Goal: Task Accomplishment & Management: Use online tool/utility

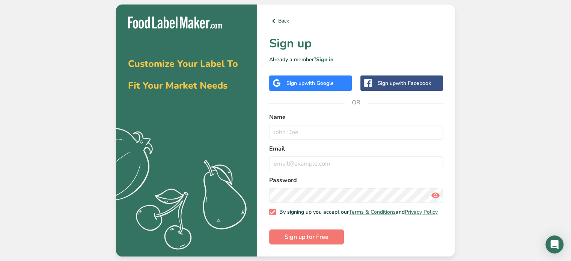
click at [318, 75] on div "Sign up with Google" at bounding box center [310, 82] width 83 height 15
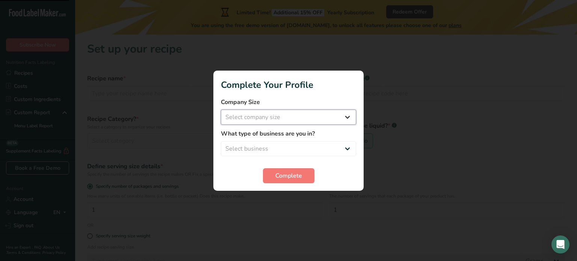
click at [264, 119] on select "Select company size Fewer than 10 Employees 10 to 50 Employees 51 to 500 Employ…" at bounding box center [288, 117] width 135 height 15
select select "1"
click at [221, 110] on select "Select company size Fewer than 10 Employees 10 to 50 Employees 51 to 500 Employ…" at bounding box center [288, 117] width 135 height 15
click at [262, 142] on select "Select business Packaged Food Manufacturer Restaurant & Cafe Bakery Meal Plans …" at bounding box center [288, 148] width 135 height 15
select select "1"
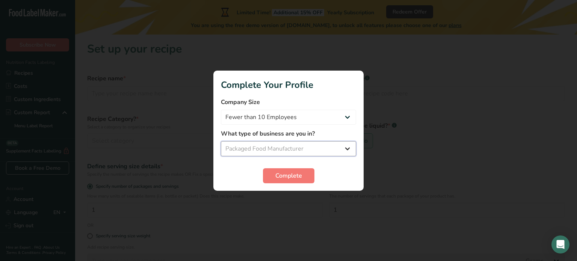
click at [221, 141] on select "Select business Packaged Food Manufacturer Restaurant & Cafe Bakery Meal Plans …" at bounding box center [288, 148] width 135 height 15
click at [287, 177] on span "Complete" at bounding box center [288, 175] width 27 height 9
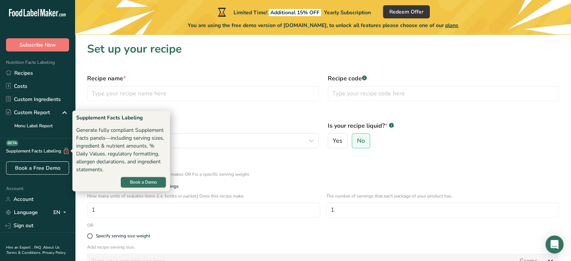
scroll to position [26, 0]
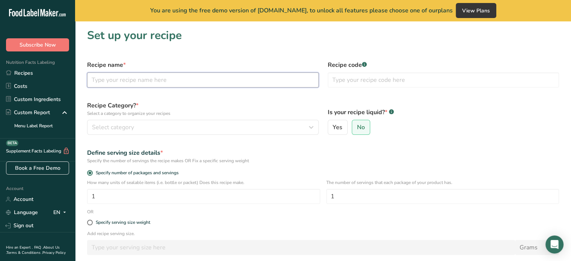
click at [152, 78] on input "text" at bounding box center [203, 79] width 232 height 15
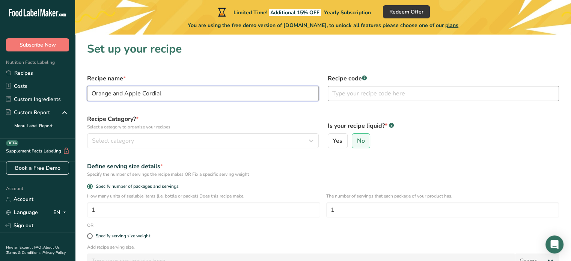
type input "Orange and Apple Cordial"
click at [355, 91] on input "text" at bounding box center [444, 93] width 232 height 15
click at [287, 68] on section "Set up your recipe Recipe name * Orange and Apple Cordial Recipe code .a-a{fill…" at bounding box center [323, 177] width 496 height 284
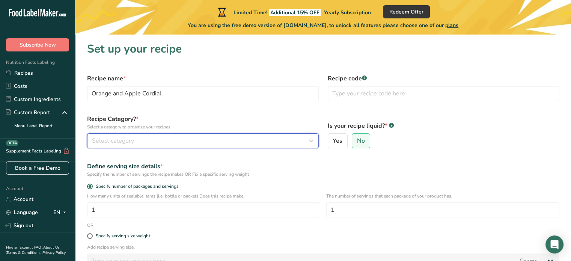
click at [182, 139] on div "Select category" at bounding box center [200, 140] width 217 height 9
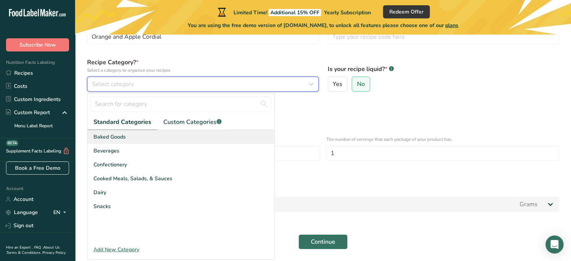
scroll to position [57, 0]
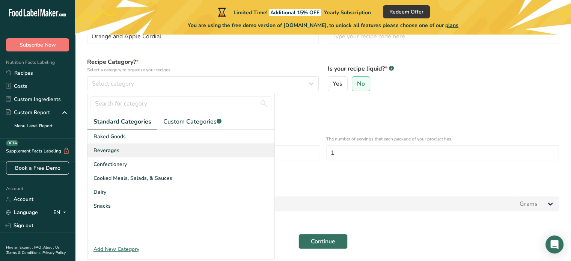
click at [116, 152] on span "Beverages" at bounding box center [107, 150] width 26 height 8
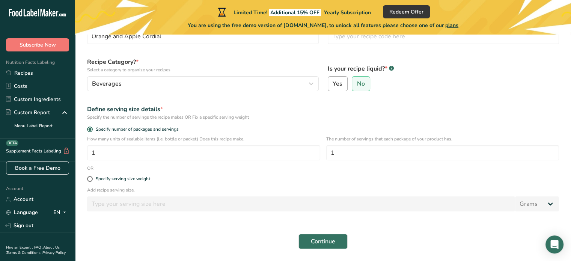
click at [341, 86] on span "Yes" at bounding box center [338, 84] width 10 height 8
click at [333, 86] on input "Yes" at bounding box center [330, 83] width 5 height 5
radio input "true"
radio input "false"
select select "22"
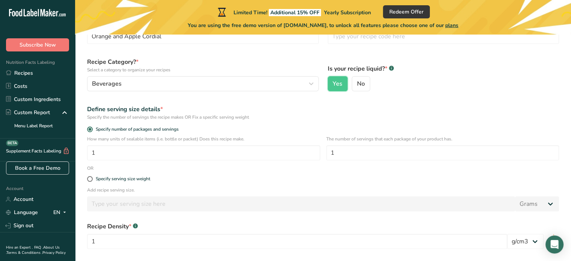
scroll to position [75, 0]
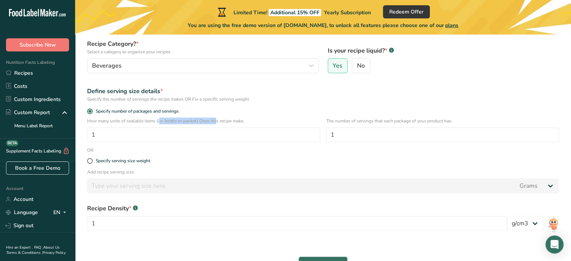
drag, startPoint x: 135, startPoint y: 121, endPoint x: 192, endPoint y: 120, distance: 57.1
click at [192, 120] on p "How many units of sealable items (i.e. bottle or packet) Does this recipe make." at bounding box center [203, 121] width 233 height 7
click at [191, 119] on p "How many units of sealable items (i.e. bottle or packet) Does this recipe make." at bounding box center [203, 121] width 233 height 7
click at [138, 138] on input "1" at bounding box center [203, 134] width 233 height 15
type input "1"
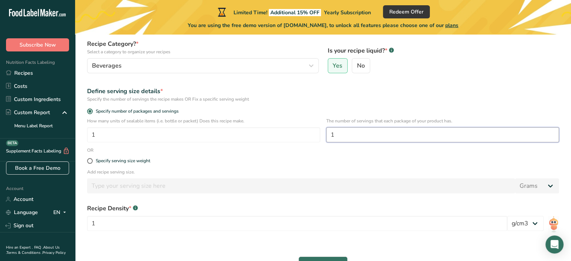
click at [361, 142] on input "1" at bounding box center [442, 134] width 233 height 15
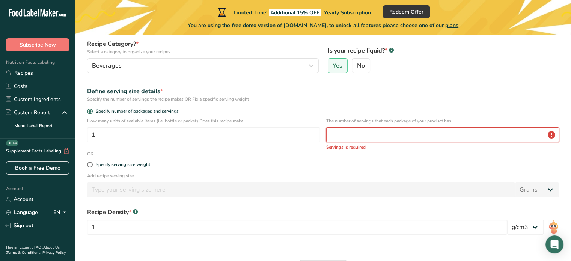
type input "5"
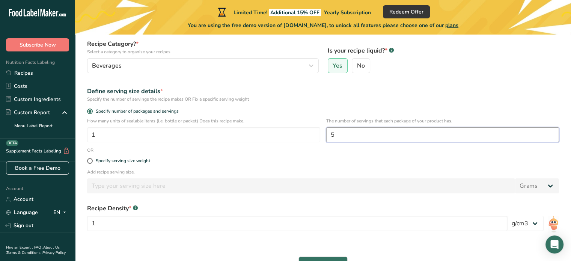
type input "5"
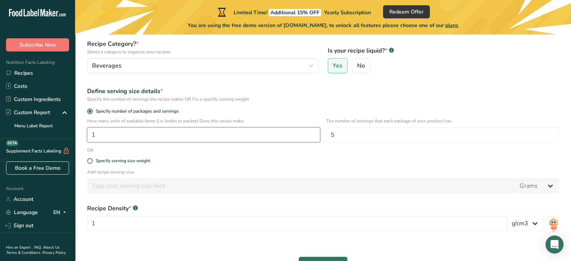
drag, startPoint x: 349, startPoint y: 147, endPoint x: 258, endPoint y: 139, distance: 90.8
click at [258, 139] on input "1" at bounding box center [203, 134] width 233 height 15
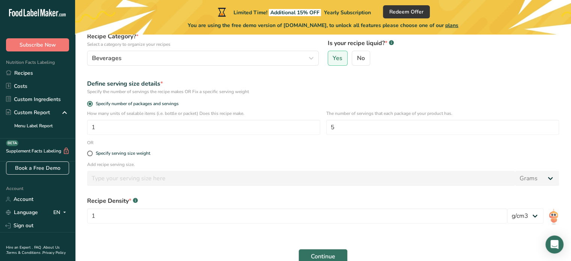
click at [242, 148] on div "Specify serving size weight" at bounding box center [323, 153] width 481 height 15
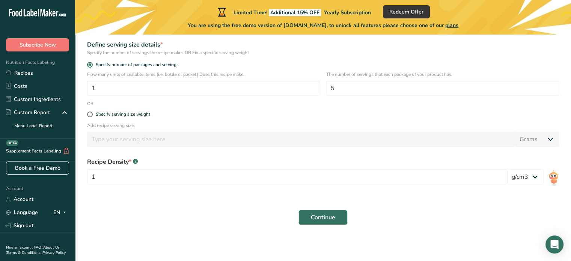
scroll to position [122, 0]
click at [516, 182] on select "lb/ft3 g/cm3" at bounding box center [525, 176] width 36 height 15
click at [471, 195] on form "Recipe name * Orange and Apple Cordial Recipe code .a-a{fill:#347362;}.b-a{fill…" at bounding box center [323, 89] width 481 height 282
click at [312, 219] on span "Continue" at bounding box center [323, 217] width 24 height 9
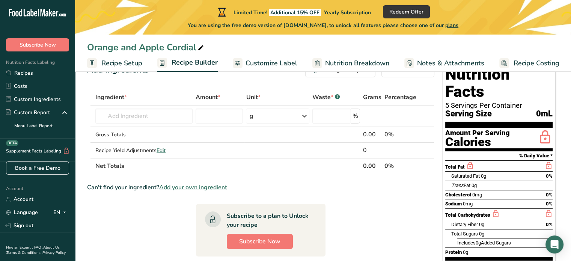
scroll to position [27, 0]
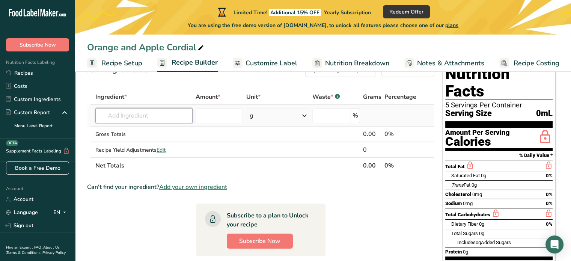
click at [120, 116] on input "text" at bounding box center [143, 115] width 97 height 15
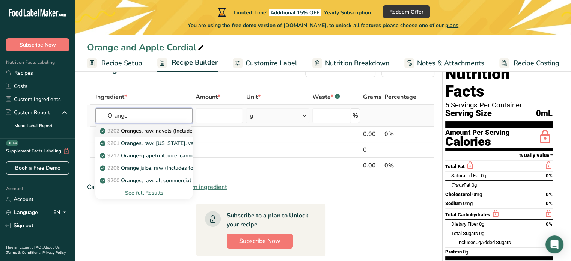
type input "Orange"
click at [159, 129] on p "9202 Oranges, raw, navels (Includes foods for USDA's Food Distribution Program)" at bounding box center [203, 131] width 204 height 8
type input "Oranges, raw, navels (Includes foods for USDA's Food Distribution Program)"
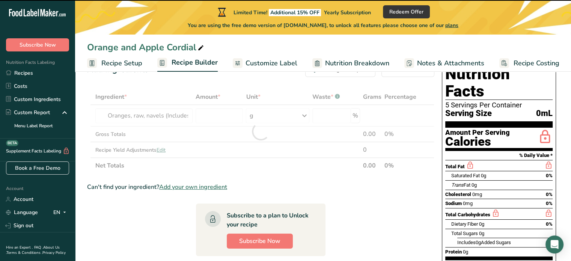
type input "0"
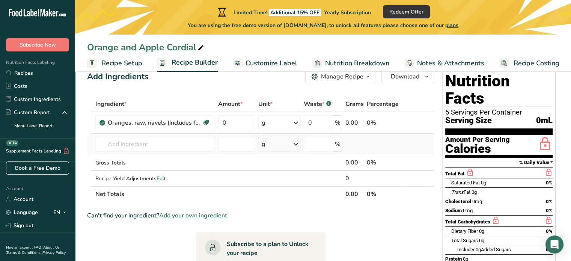
scroll to position [21, 0]
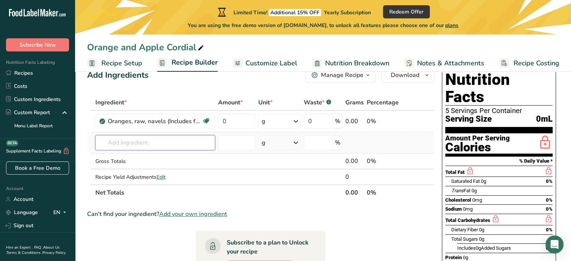
click at [177, 138] on input "text" at bounding box center [155, 142] width 120 height 15
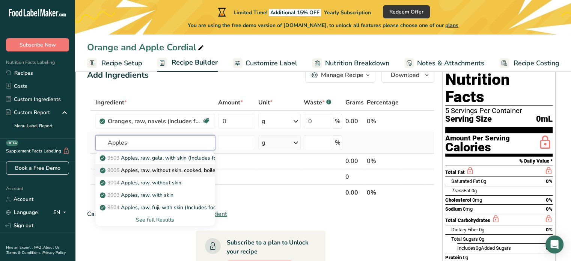
type input "Apples"
click at [176, 171] on p "9005 Apples, raw, without skin, cooked, boiled" at bounding box center [159, 170] width 117 height 8
type input "Apples, raw, without skin, cooked, boiled"
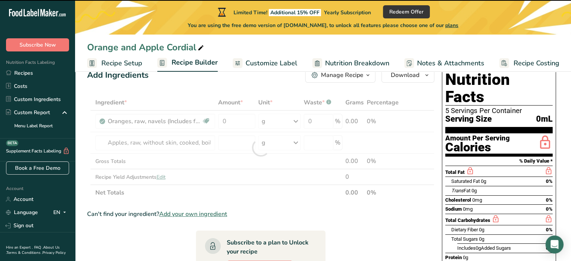
type input "0"
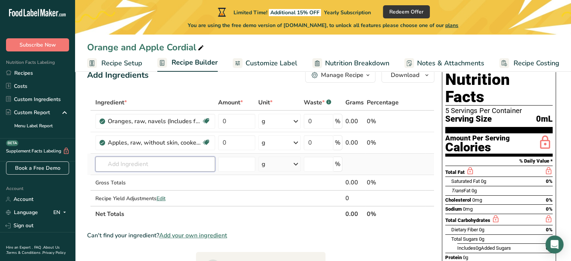
click at [175, 166] on input "text" at bounding box center [155, 164] width 120 height 15
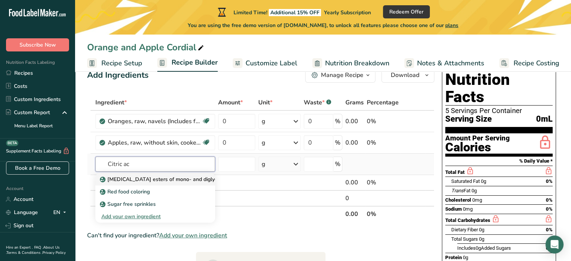
type input "Citric ac"
click at [154, 183] on link "[MEDICAL_DATA] esters of mono- and diglycerides of fatty acids (E472c)" at bounding box center [155, 179] width 120 height 12
type input "[MEDICAL_DATA] esters of mono- and diglycerides of fatty acids (E472c)"
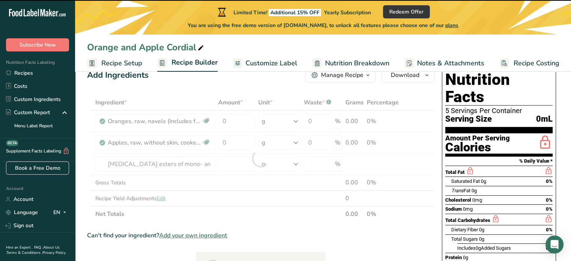
type input "0"
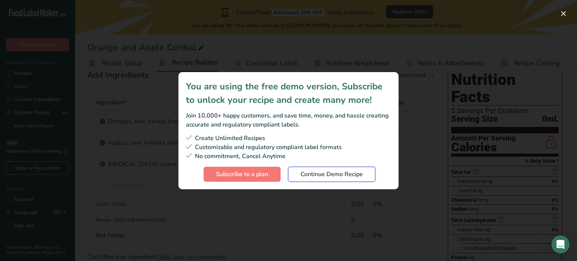
click at [337, 171] on span "Continue Demo Recipe" at bounding box center [331, 174] width 62 height 9
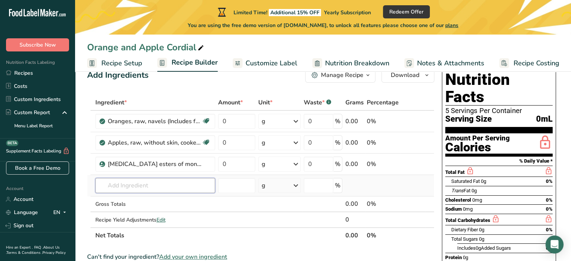
click at [172, 183] on input "text" at bounding box center [155, 185] width 120 height 15
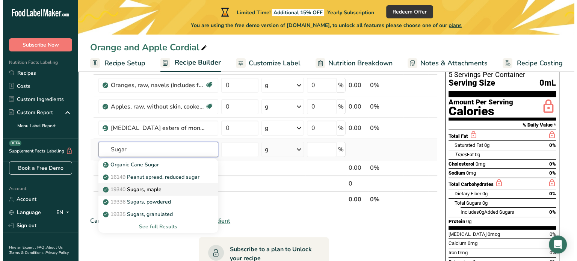
scroll to position [58, 0]
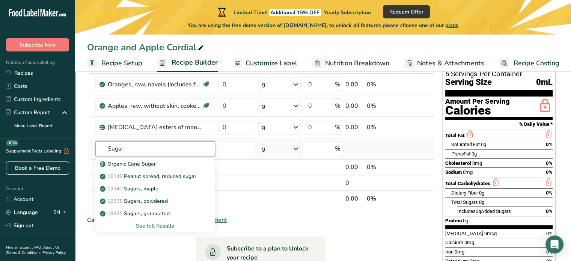
type input "Sugar"
click at [146, 228] on div "See full Results" at bounding box center [155, 226] width 108 height 8
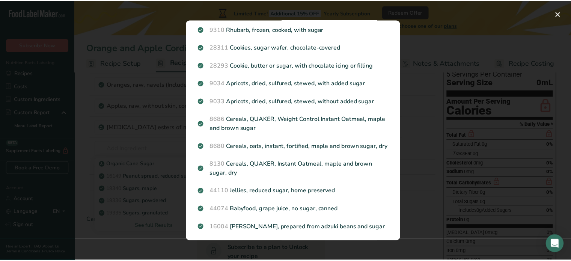
scroll to position [622, 0]
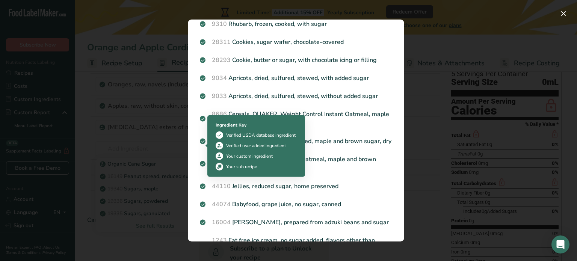
click at [134, 145] on div "Search results modal" at bounding box center [288, 130] width 577 height 261
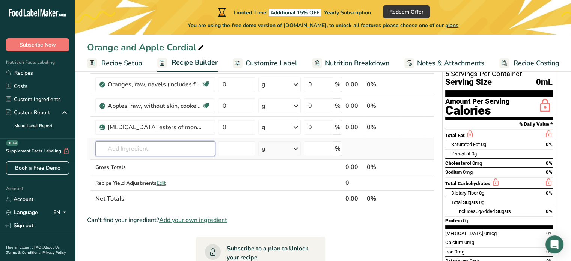
click at [139, 150] on input "text" at bounding box center [155, 148] width 120 height 15
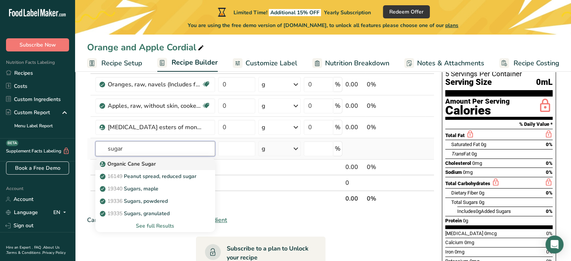
type input "sugar"
click at [141, 163] on p "Organic Cane Sugar" at bounding box center [128, 164] width 54 height 8
type input "Organic Cane Sugar"
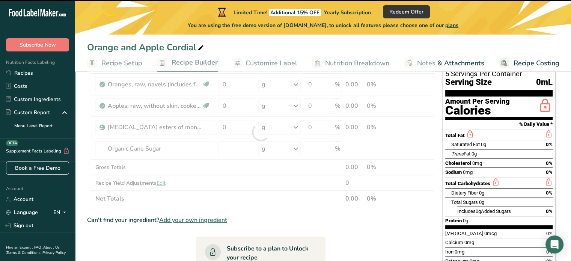
type input "0"
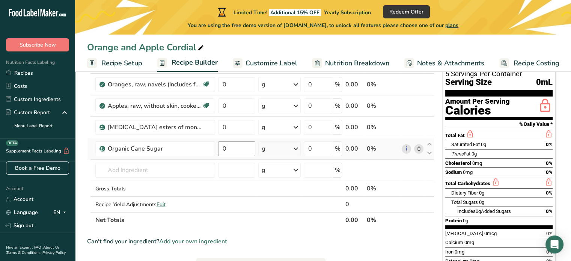
scroll to position [0, 0]
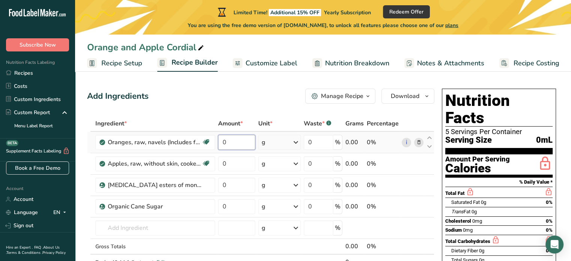
click at [233, 148] on input "0" at bounding box center [237, 142] width 38 height 15
click at [285, 140] on div "Ingredient * Amount * Unit * Waste * .a-a{fill:#347362;}.b-a{fill:#fff;} Grams …" at bounding box center [260, 201] width 347 height 170
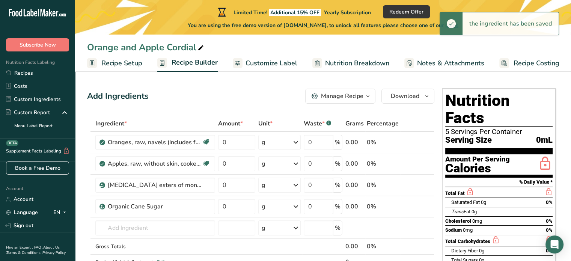
scroll to position [4, 0]
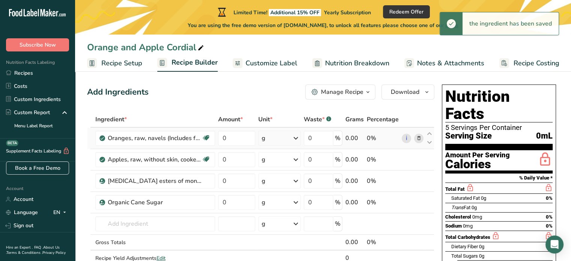
click at [297, 138] on icon at bounding box center [295, 138] width 9 height 14
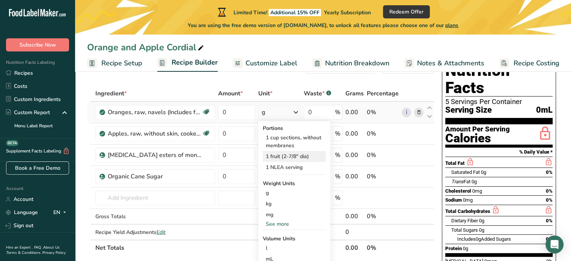
scroll to position [38, 0]
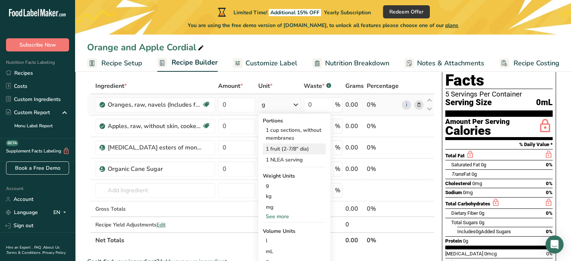
click at [297, 150] on div "1 fruit (2-7/8" dia)" at bounding box center [294, 148] width 63 height 11
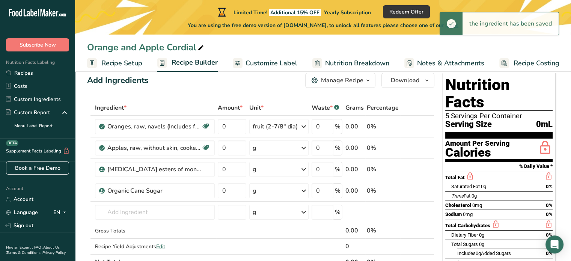
scroll to position [15, 0]
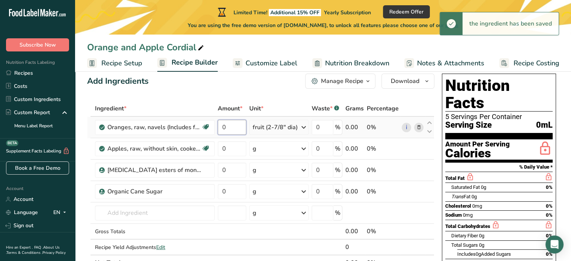
click at [237, 125] on input "0" at bounding box center [232, 127] width 29 height 15
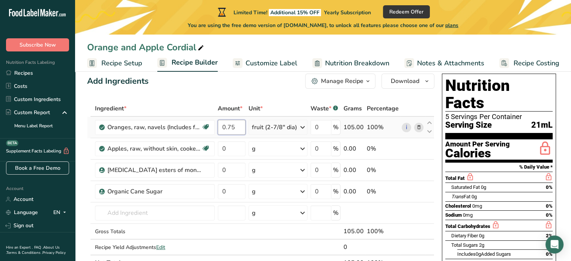
click at [240, 124] on input "0.75" at bounding box center [232, 127] width 28 height 15
type input "0"
type input "1"
click at [240, 147] on div "Ingredient * Amount * Unit * Waste * .a-a{fill:#347362;}.b-a{fill:#fff;} Grams …" at bounding box center [260, 186] width 347 height 170
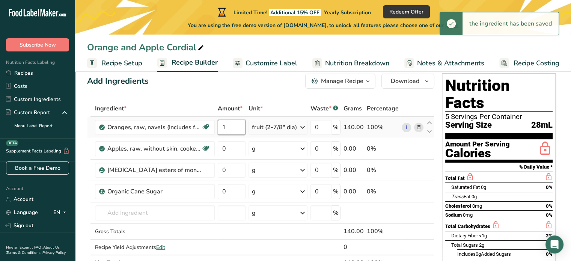
click at [243, 128] on div "Ingredient * Amount * Unit * Waste * .a-a{fill:#347362;}.b-a{fill:#fff;} Grams …" at bounding box center [260, 186] width 347 height 170
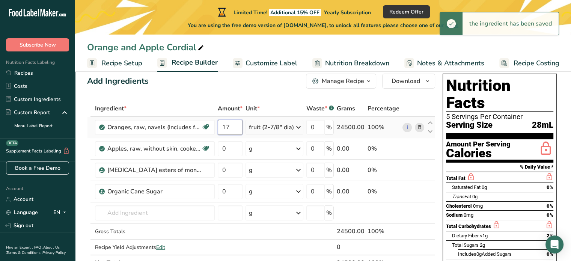
type input "1"
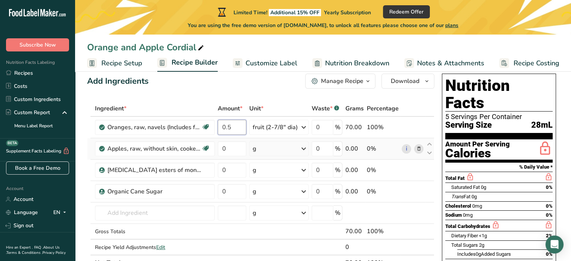
type input "0.5"
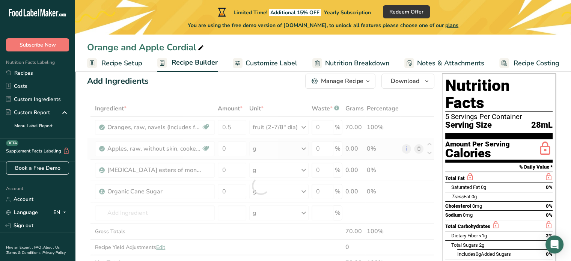
click at [306, 149] on div "Ingredient * Amount * Unit * Waste * .a-a{fill:#347362;}.b-a{fill:#fff;} Grams …" at bounding box center [260, 186] width 347 height 170
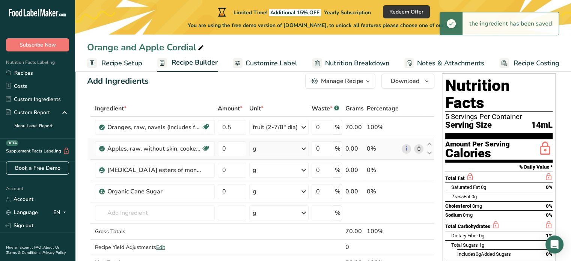
click at [303, 148] on icon at bounding box center [303, 149] width 9 height 14
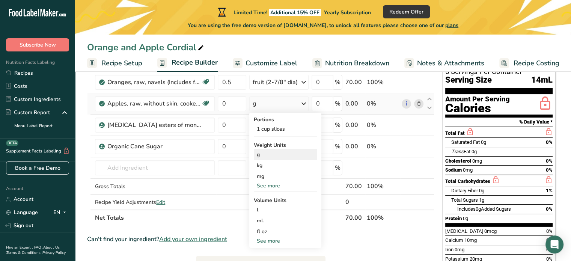
scroll to position [60, 0]
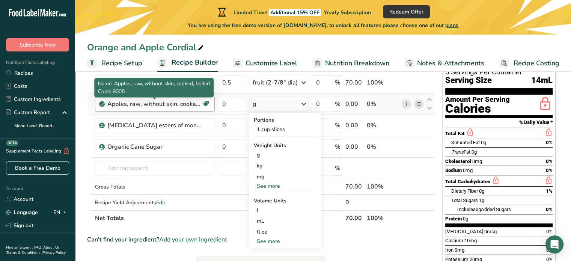
click at [196, 105] on div "Apples, raw, without skin, cooked, boiled" at bounding box center [154, 104] width 94 height 9
click at [167, 103] on div "Apples, raw, without skin, cooked, boiled" at bounding box center [154, 104] width 94 height 9
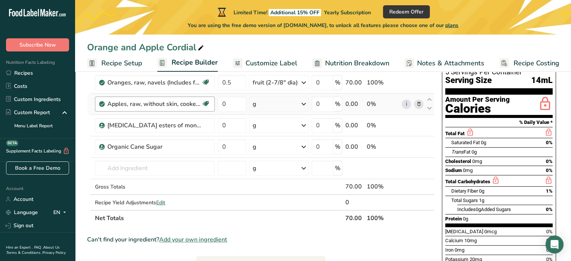
click at [126, 101] on div "Apples, raw, without skin, cooked, boiled" at bounding box center [154, 104] width 94 height 9
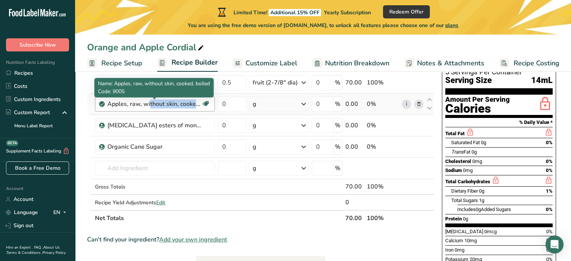
click at [126, 101] on div "Apples, raw, without skin, cooked, boiled" at bounding box center [154, 104] width 94 height 9
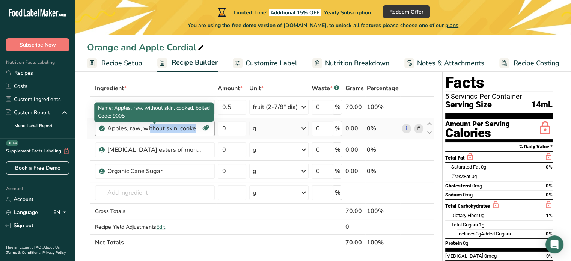
scroll to position [35, 0]
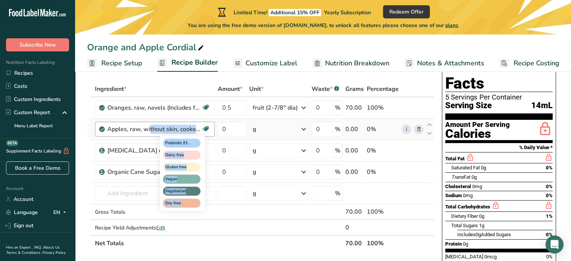
click at [208, 127] on icon at bounding box center [206, 129] width 8 height 12
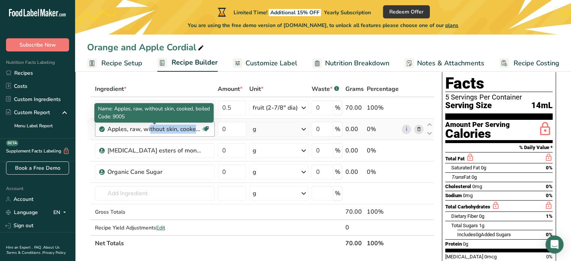
click at [143, 128] on div "Apples, raw, without skin, cooked, boiled" at bounding box center [154, 129] width 94 height 9
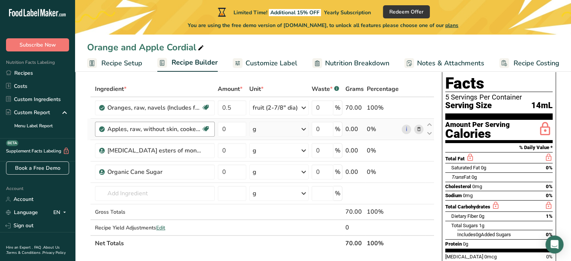
click at [148, 127] on div "Apples, raw, without skin, cooked, boiled" at bounding box center [154, 129] width 94 height 9
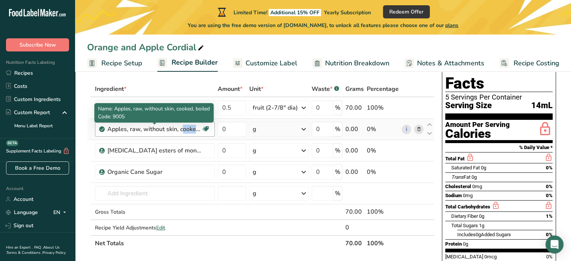
click at [148, 127] on div "Apples, raw, without skin, cooked, boiled" at bounding box center [154, 129] width 94 height 9
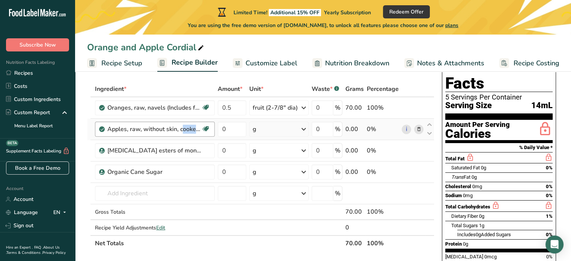
click at [146, 129] on div "Apples, raw, without skin, cooked, boiled" at bounding box center [154, 129] width 94 height 9
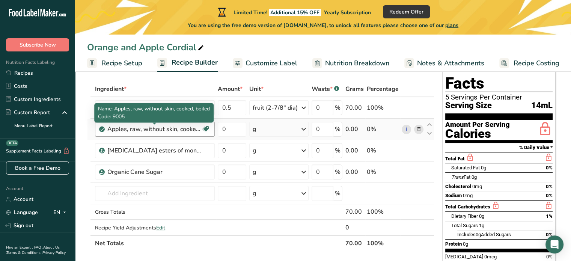
click at [149, 129] on div "Apples, raw, without skin, cooked, boiled" at bounding box center [154, 129] width 94 height 9
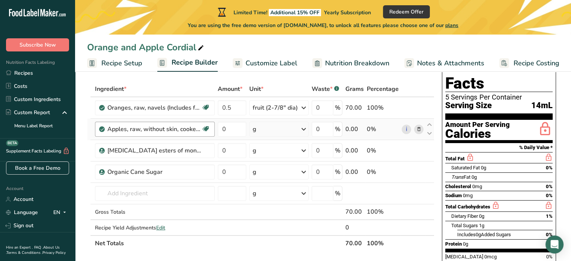
click at [149, 129] on div "Apples, raw, without skin, cooked, boiled" at bounding box center [154, 129] width 94 height 9
click at [417, 129] on icon at bounding box center [418, 129] width 5 height 8
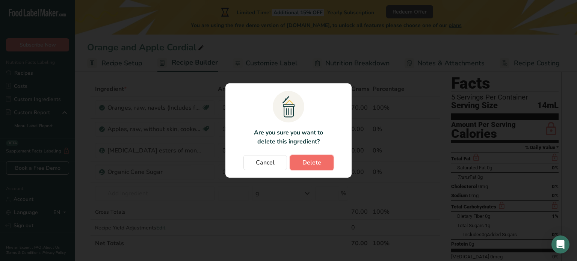
click at [311, 160] on span "Delete" at bounding box center [311, 162] width 19 height 9
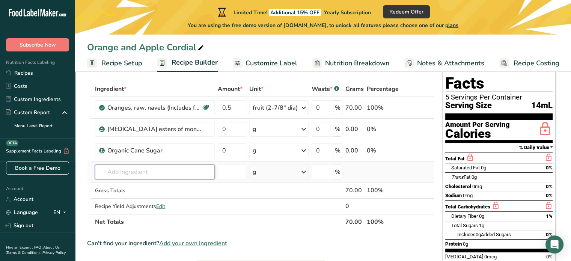
click at [189, 167] on input "text" at bounding box center [155, 171] width 120 height 15
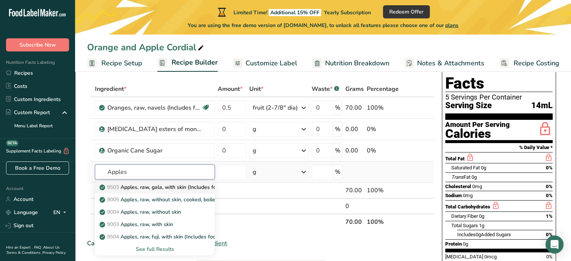
type input "Apples"
click at [178, 188] on p "9503 Apples, raw, gala, with skin (Includes foods for USDA's Food Distribution …" at bounding box center [210, 187] width 219 height 8
type input "Apples, raw, gala, with skin (Includes foods for USDA's Food Distribution Progr…"
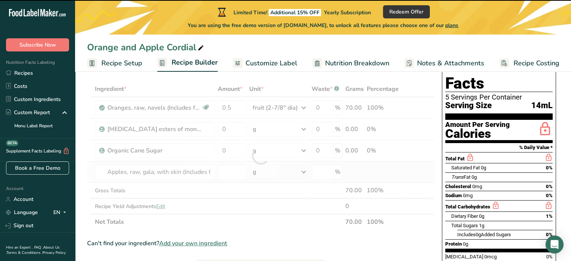
type input "0"
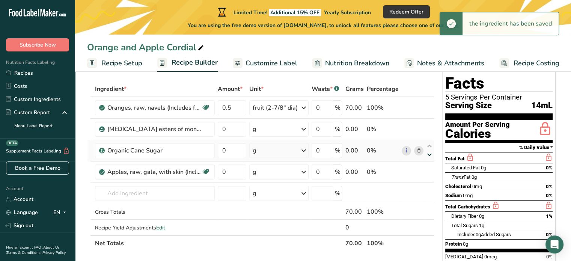
drag, startPoint x: 428, startPoint y: 167, endPoint x: 428, endPoint y: 155, distance: 12.4
click at [428, 155] on tbody "Oranges, raw, navels (Includes foods for USDA's Food Distribution Program) Sour…" at bounding box center [261, 166] width 347 height 138
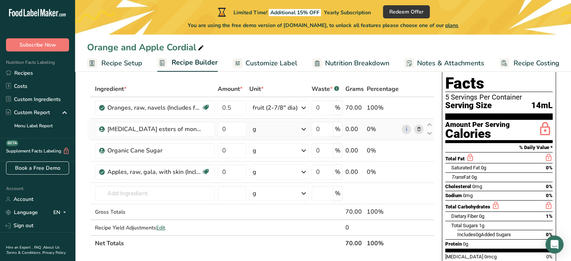
drag, startPoint x: 391, startPoint y: 174, endPoint x: 392, endPoint y: 135, distance: 39.1
drag, startPoint x: 392, startPoint y: 135, endPoint x: 248, endPoint y: 211, distance: 163.5
click at [248, 211] on td at bounding box center [232, 212] width 32 height 16
click at [235, 172] on input "0" at bounding box center [232, 171] width 29 height 15
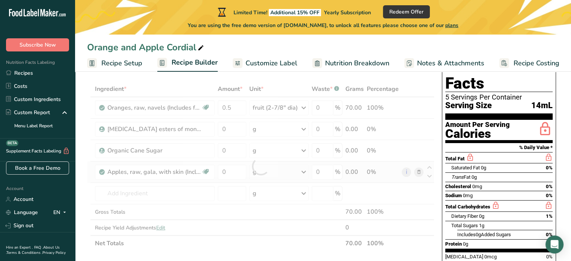
click at [305, 173] on div "Ingredient * Amount * Unit * Waste * .a-a{fill:#347362;}.b-a{fill:#fff;} Grams …" at bounding box center [260, 166] width 347 height 170
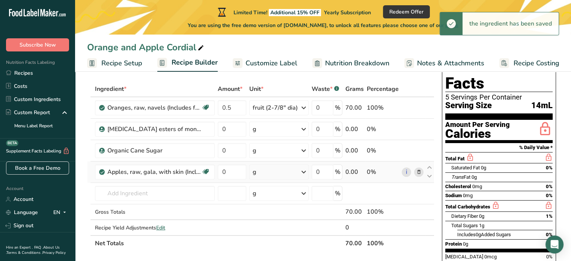
click at [303, 173] on icon at bounding box center [303, 172] width 9 height 14
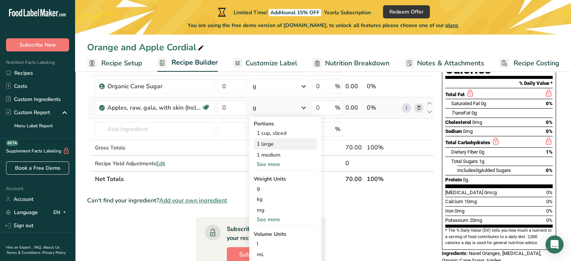
scroll to position [93, 0]
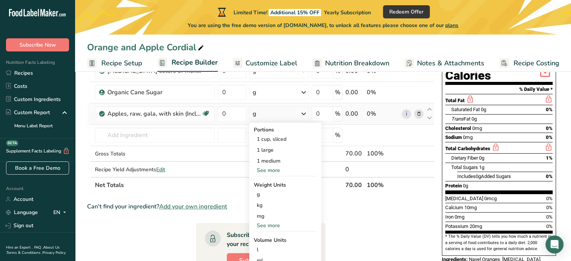
click at [276, 169] on div "See more" at bounding box center [285, 170] width 63 height 8
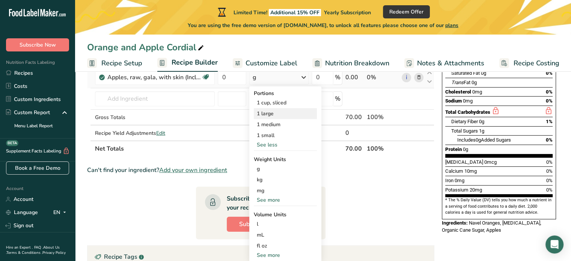
scroll to position [128, 0]
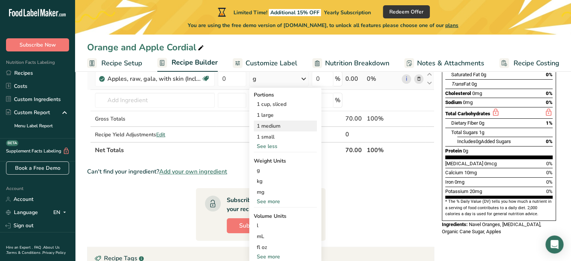
click at [280, 125] on div "1 medium" at bounding box center [285, 126] width 63 height 11
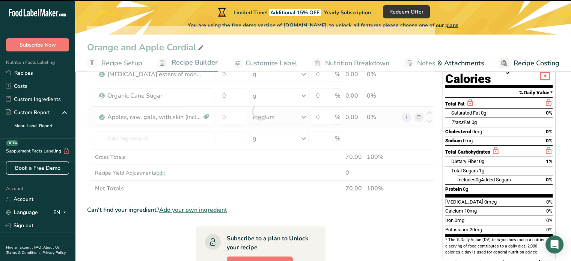
scroll to position [84, 0]
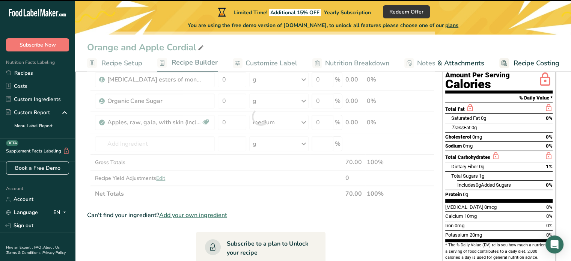
click at [237, 124] on div at bounding box center [260, 117] width 347 height 170
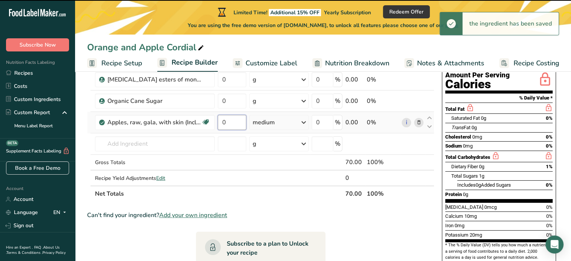
click at [243, 120] on input "0" at bounding box center [232, 122] width 29 height 15
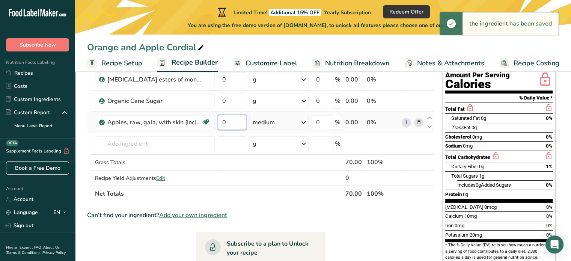
click at [237, 121] on input "0" at bounding box center [232, 122] width 29 height 15
type input "1"
click at [281, 213] on div "Can't find your ingredient? Add your own ingredient" at bounding box center [260, 215] width 347 height 9
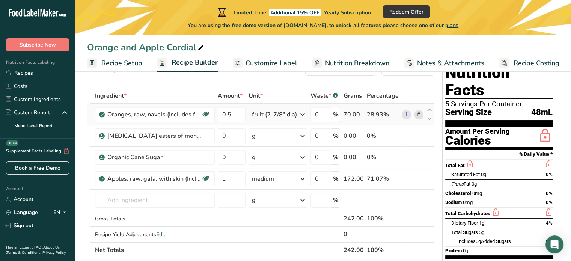
scroll to position [28, 0]
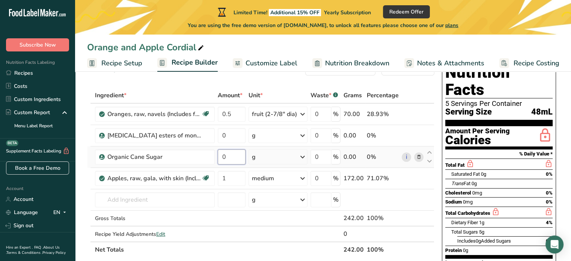
click at [234, 152] on input "0" at bounding box center [232, 156] width 28 height 15
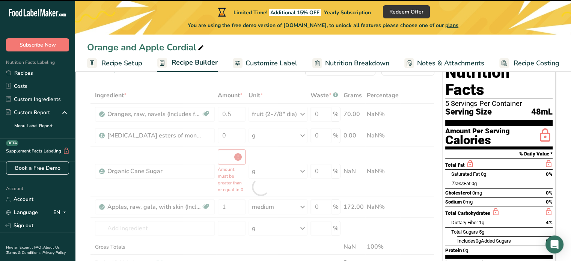
type input "0"
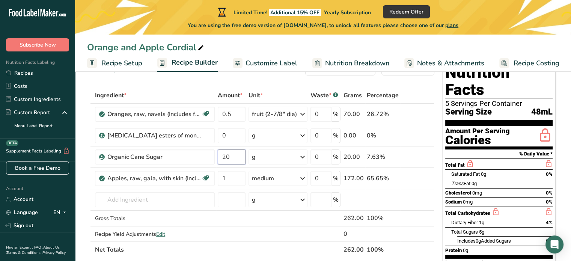
type input "20"
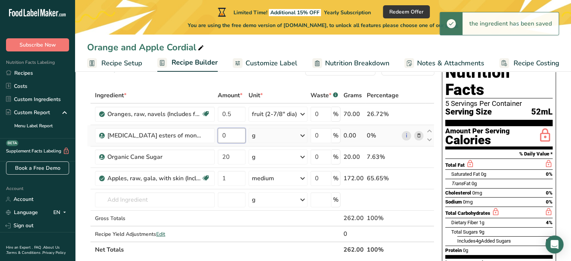
click at [240, 135] on input "0" at bounding box center [232, 135] width 28 height 15
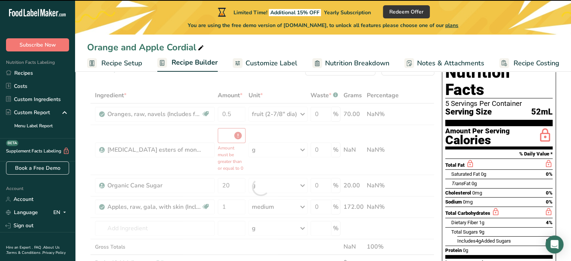
type input "0"
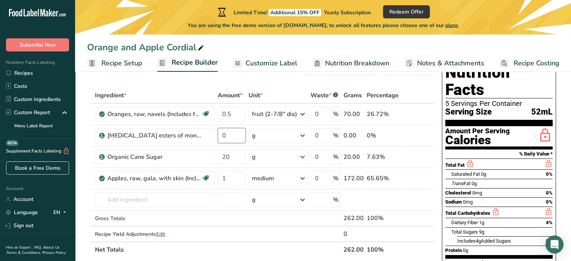
scroll to position [25, 0]
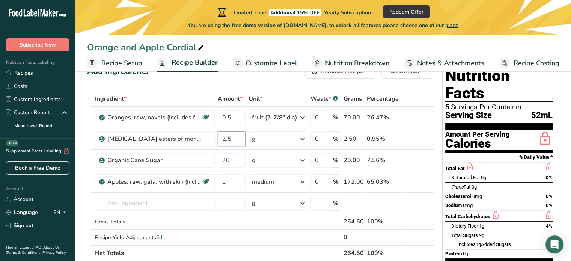
type input "2.5"
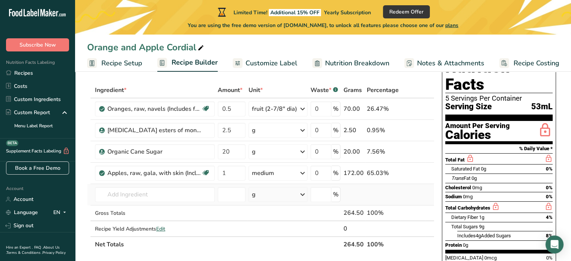
scroll to position [33, 0]
click at [155, 193] on input "text" at bounding box center [155, 194] width 120 height 15
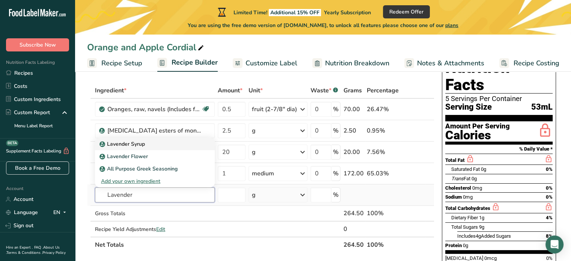
type input "Lavender"
click at [155, 142] on div "Lavender Syrup" at bounding box center [149, 144] width 96 height 8
type input "Lavender Syrup"
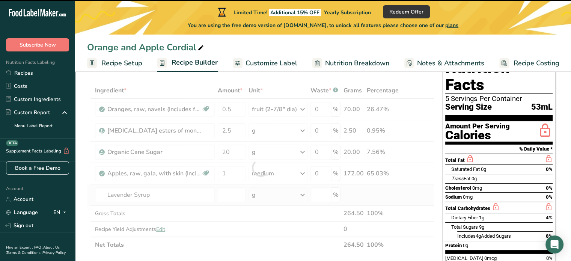
type input "0"
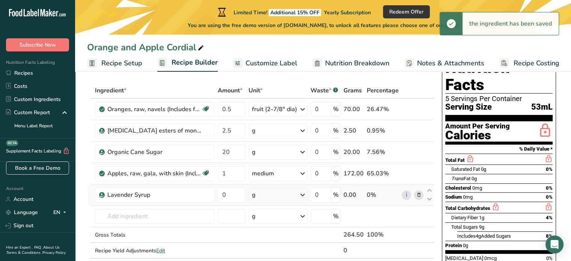
click at [303, 193] on icon at bounding box center [302, 195] width 9 height 14
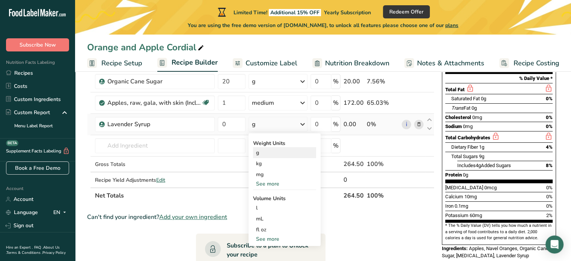
scroll to position [108, 0]
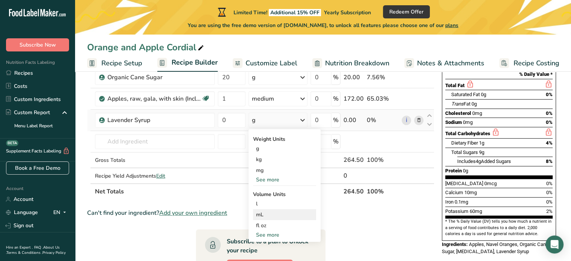
click at [261, 213] on div "mL" at bounding box center [284, 215] width 57 height 8
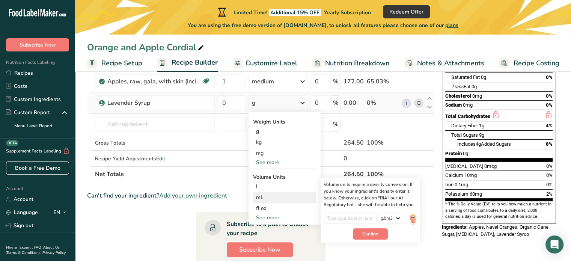
scroll to position [126, 0]
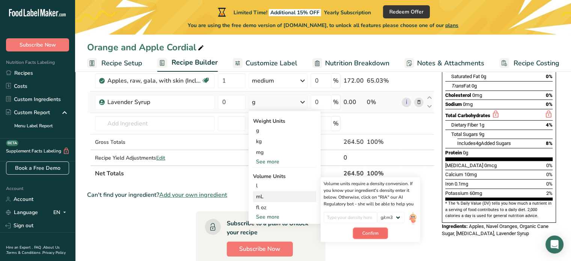
click at [375, 232] on span "Confirm" at bounding box center [370, 233] width 16 height 7
click at [347, 213] on input "number" at bounding box center [351, 217] width 54 height 11
type input "1"
click at [364, 232] on span "Confirm" at bounding box center [370, 233] width 16 height 7
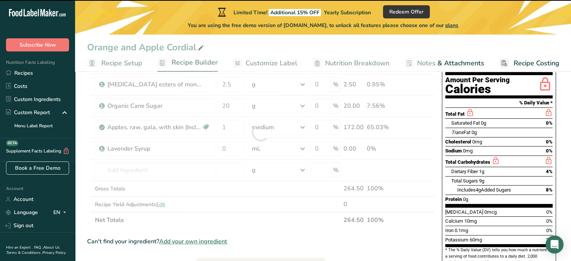
scroll to position [78, 0]
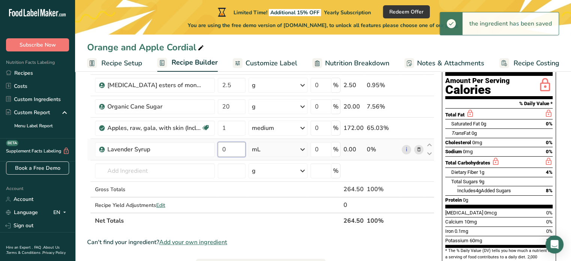
click at [236, 147] on input "0" at bounding box center [232, 149] width 28 height 15
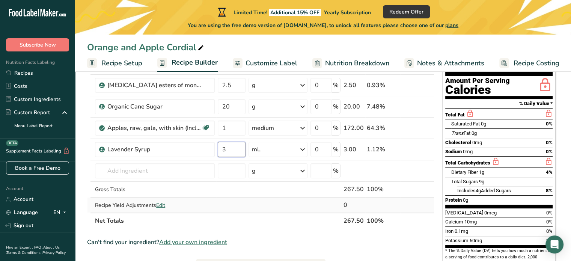
type input "3"
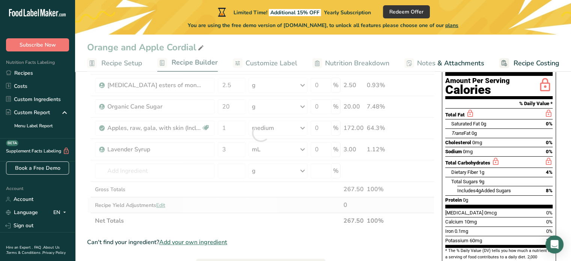
click at [278, 208] on div "Ingredient * Amount * Unit * Waste * .a-a{fill:#347362;}.b-a{fill:#fff;} Grams …" at bounding box center [260, 133] width 347 height 192
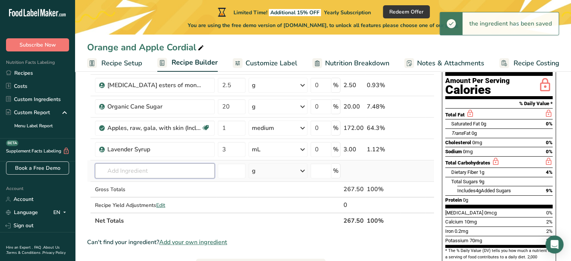
click at [191, 170] on input "text" at bounding box center [155, 170] width 120 height 15
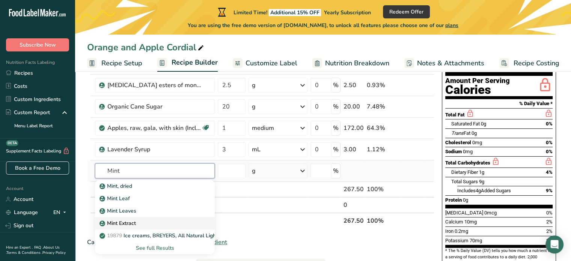
type input "Mint"
click at [134, 217] on link "Mint Extract" at bounding box center [155, 223] width 120 height 12
type input "Mint Extract"
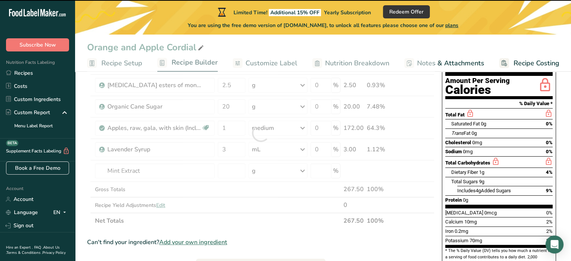
click at [229, 165] on div at bounding box center [260, 133] width 347 height 192
click at [226, 169] on input "number" at bounding box center [232, 170] width 28 height 15
type input "0"
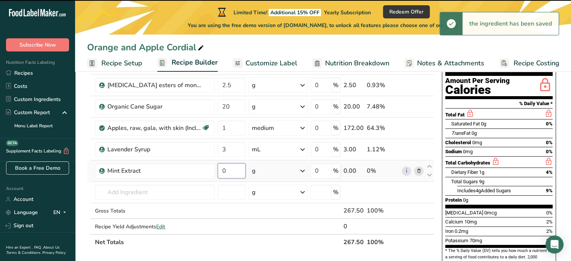
click at [233, 171] on input "0" at bounding box center [232, 170] width 28 height 15
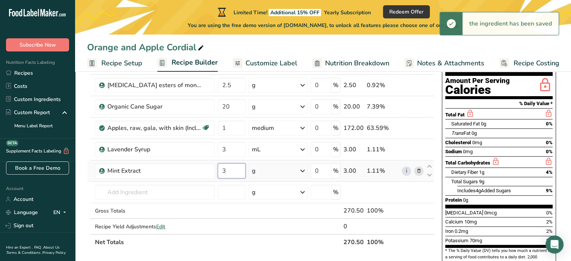
type input "3"
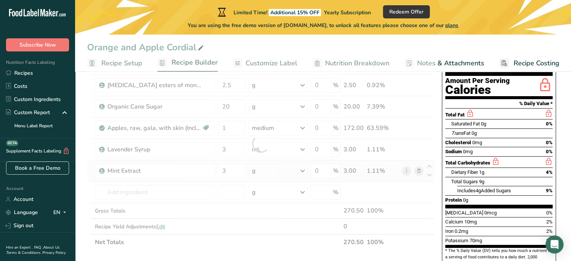
click at [306, 169] on div "Ingredient * Amount * Unit * Waste * .a-a{fill:#347362;}.b-a{fill:#fff;} Grams …" at bounding box center [260, 143] width 347 height 213
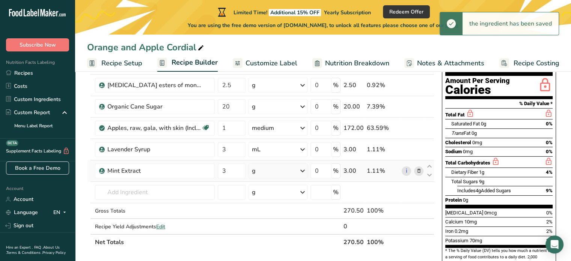
click at [303, 170] on icon at bounding box center [302, 171] width 9 height 14
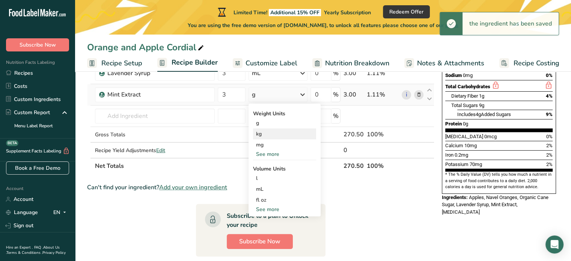
scroll to position [154, 0]
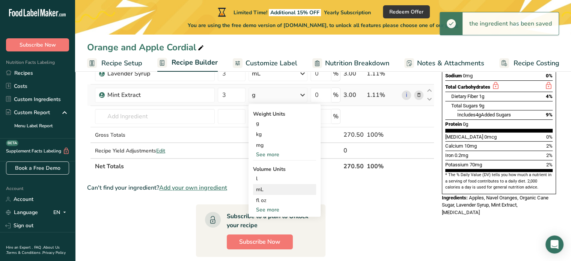
click at [262, 191] on div "mL" at bounding box center [284, 190] width 57 height 8
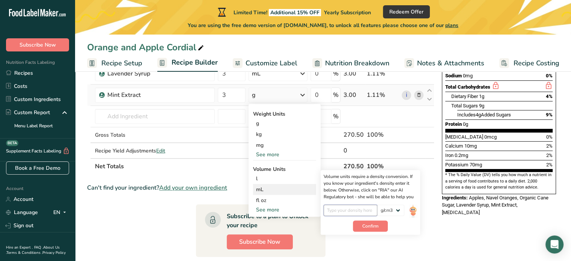
click at [364, 208] on input "number" at bounding box center [351, 210] width 54 height 11
type input "1"
click at [367, 228] on span "Confirm" at bounding box center [370, 226] width 16 height 7
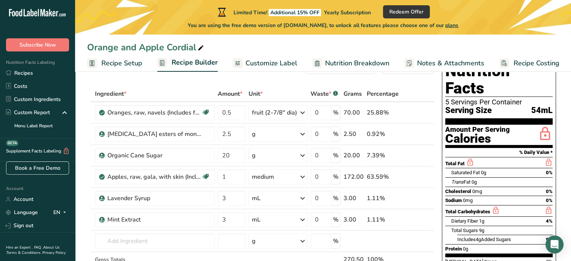
scroll to position [0, 0]
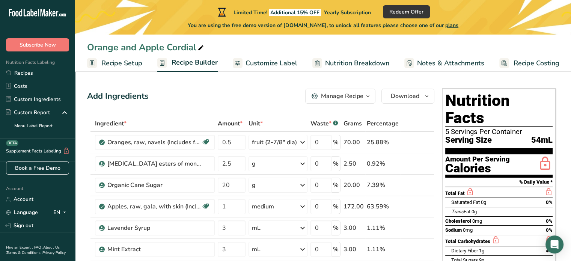
click at [398, 94] on span "Download" at bounding box center [405, 96] width 29 height 9
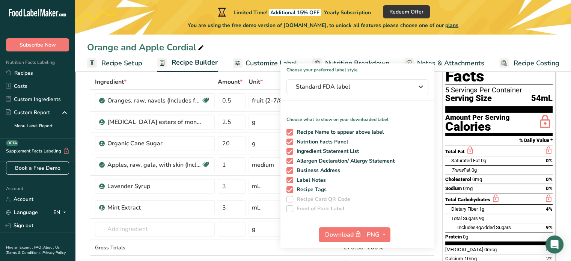
scroll to position [42, 0]
click at [304, 142] on span "Nutrition Facts Panel" at bounding box center [320, 141] width 55 height 7
click at [291, 142] on input "Nutrition Facts Panel" at bounding box center [289, 141] width 5 height 5
checkbox input "false"
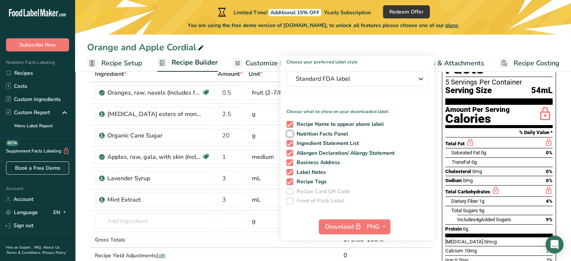
scroll to position [50, 0]
click at [302, 161] on span "Business Address" at bounding box center [316, 162] width 47 height 7
click at [291, 161] on input "Business Address" at bounding box center [289, 162] width 5 height 5
checkbox input "false"
click at [300, 170] on span "Label Notes" at bounding box center [309, 172] width 33 height 7
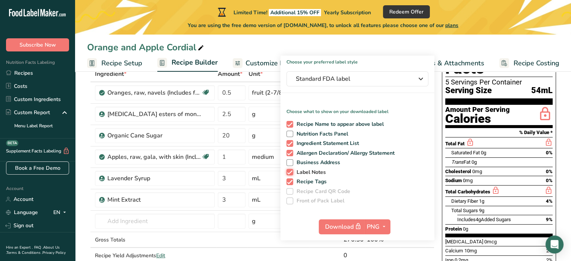
click at [291, 170] on input "Label Notes" at bounding box center [289, 172] width 5 height 5
checkbox input "false"
click at [299, 179] on span "Recipe Tags" at bounding box center [310, 181] width 34 height 7
click at [291, 179] on input "Recipe Tags" at bounding box center [289, 181] width 5 height 5
checkbox input "false"
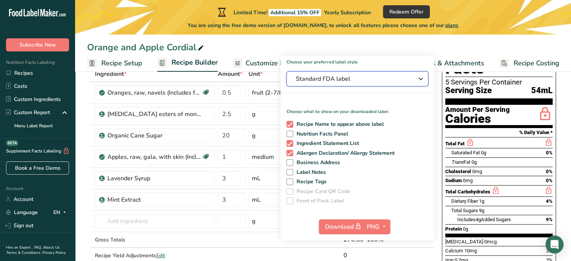
click at [328, 78] on span "Standard FDA label" at bounding box center [352, 78] width 113 height 9
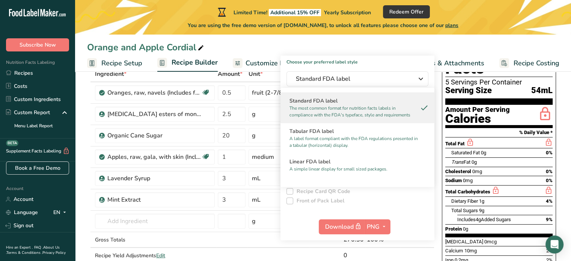
click at [368, 64] on h1 "Choose your preferred label style" at bounding box center [358, 61] width 154 height 10
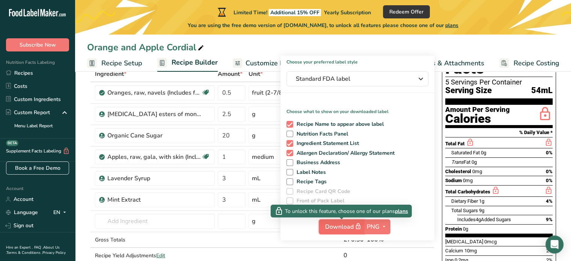
click at [346, 225] on span "Download" at bounding box center [344, 226] width 38 height 9
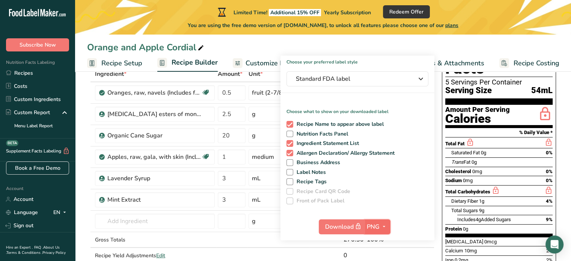
click at [379, 223] on span "PNG" at bounding box center [373, 226] width 13 height 9
click at [376, 238] on link "PNG" at bounding box center [379, 242] width 24 height 12
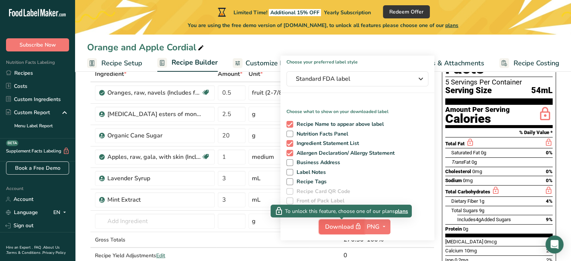
click at [343, 223] on span "Download" at bounding box center [344, 226] width 38 height 9
drag, startPoint x: 344, startPoint y: 224, endPoint x: 405, endPoint y: 233, distance: 61.8
click at [405, 233] on div "Download PNG PNG BMP SVG PDF TXT" at bounding box center [358, 228] width 154 height 24
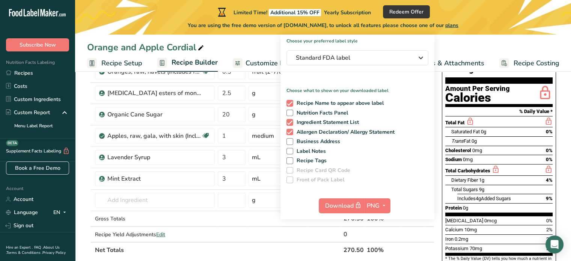
scroll to position [75, 0]
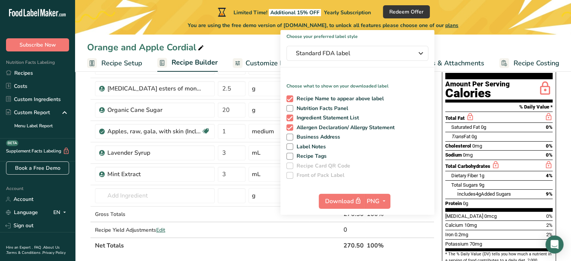
drag, startPoint x: 403, startPoint y: 186, endPoint x: 419, endPoint y: 133, distance: 55.6
click at [419, 133] on body ".a-20{fill:#fff;} Subscribe Now Nutrition Facts Labeling Recipes Costs Custom I…" at bounding box center [285, 225] width 571 height 600
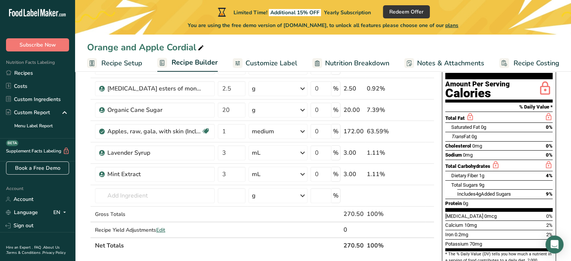
click at [419, 134] on div "Add Ingredients Manage Recipe Delete Recipe Duplicate Recipe Scale Recipe Save …" at bounding box center [263, 262] width 352 height 502
click at [416, 153] on span at bounding box center [418, 152] width 9 height 9
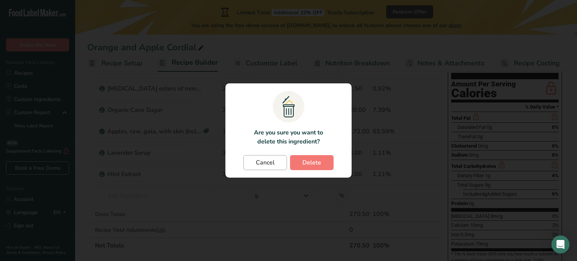
click at [266, 161] on span "Cancel" at bounding box center [265, 162] width 19 height 9
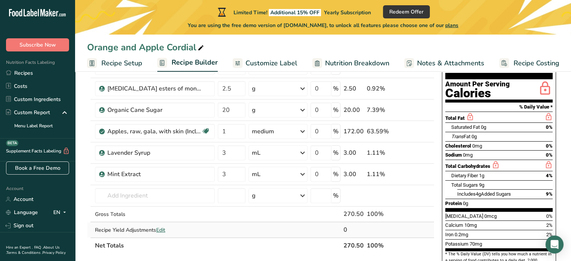
click at [269, 236] on td at bounding box center [278, 229] width 62 height 15
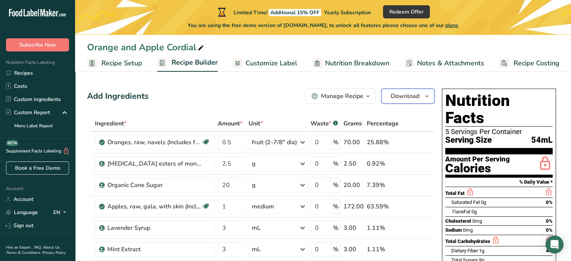
click at [418, 97] on span "Download" at bounding box center [405, 96] width 29 height 9
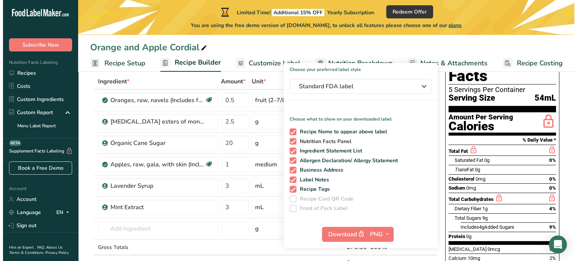
scroll to position [44, 0]
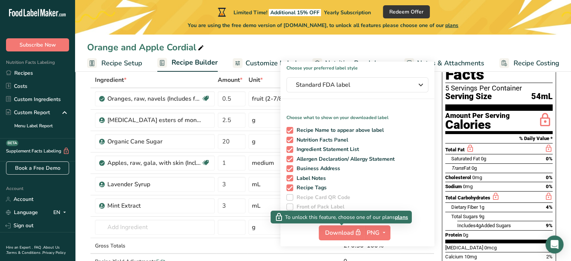
click at [404, 215] on span "plans" at bounding box center [401, 217] width 13 height 8
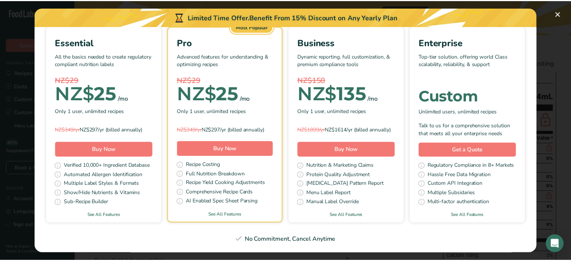
scroll to position [247, 0]
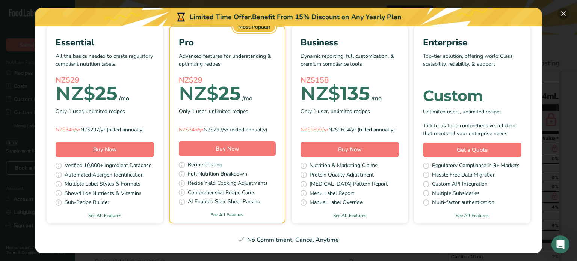
click at [563, 15] on button "Pick Your Pricing Plan Modal" at bounding box center [563, 14] width 12 height 12
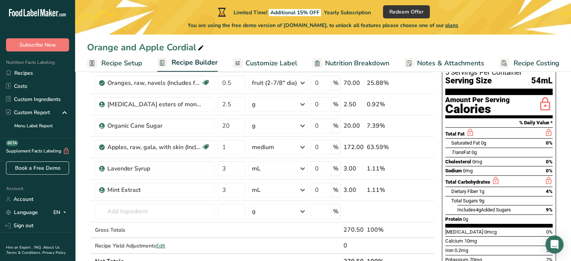
scroll to position [52, 0]
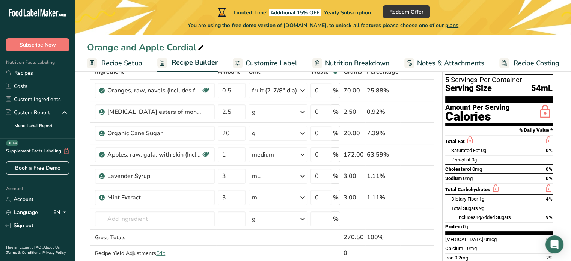
click at [473, 222] on div "Protein 0g" at bounding box center [498, 226] width 107 height 9
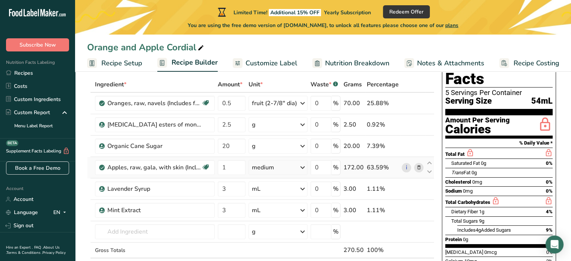
scroll to position [40, 0]
